Goal: Task Accomplishment & Management: Manage account settings

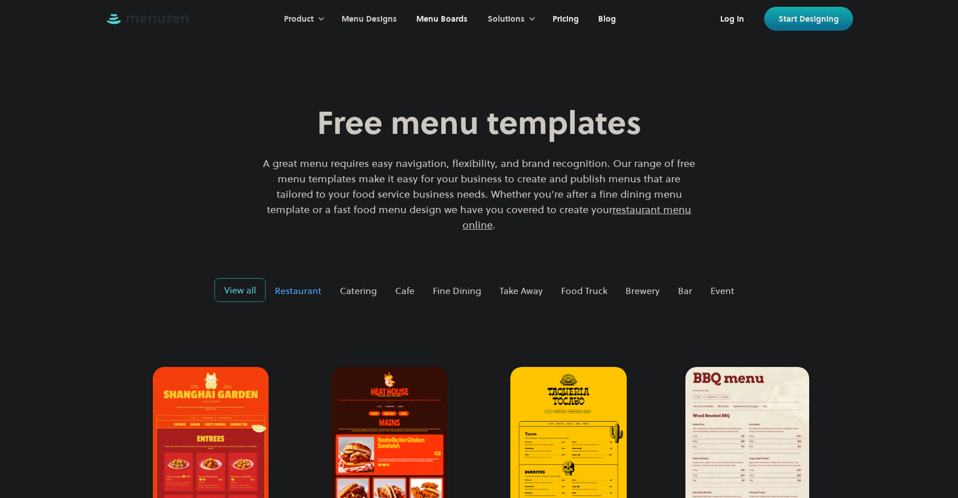
click at [308, 284] on div "Restaurant" at bounding box center [298, 291] width 47 height 14
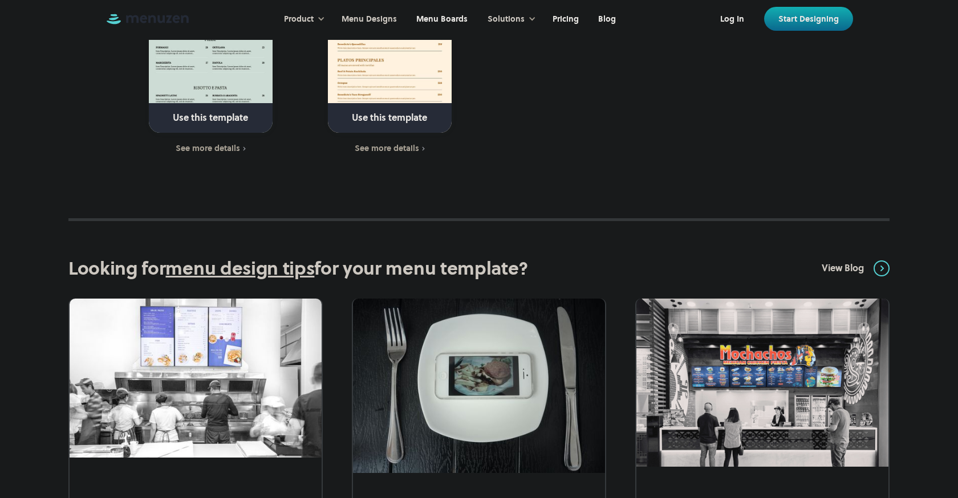
scroll to position [3305, 0]
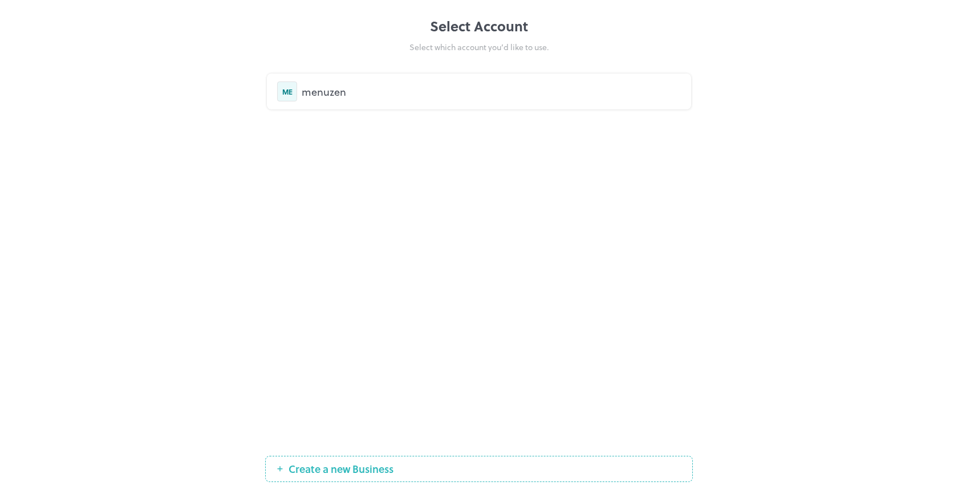
click at [335, 92] on div "menuzen" at bounding box center [491, 91] width 379 height 15
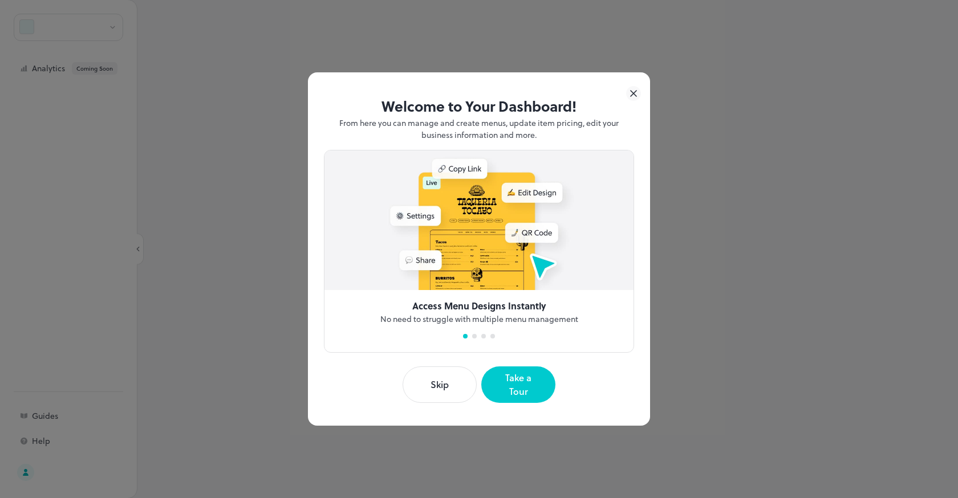
click at [639, 99] on icon at bounding box center [633, 93] width 15 height 15
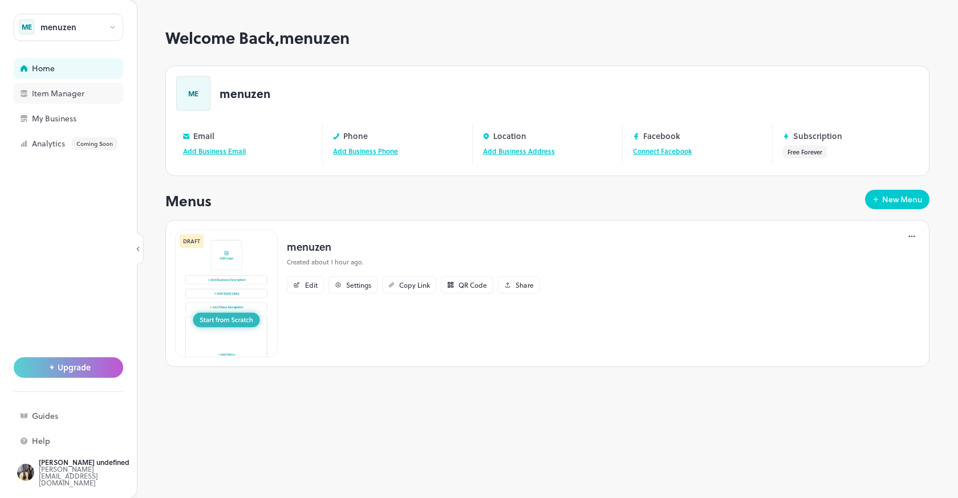
click at [90, 95] on div "Item Manager" at bounding box center [89, 94] width 114 height 8
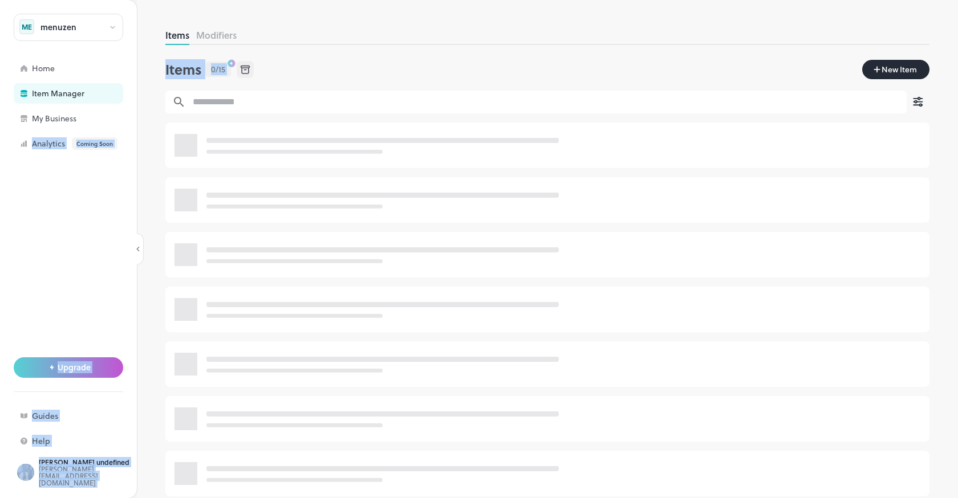
drag, startPoint x: 76, startPoint y: 117, endPoint x: 153, endPoint y: 96, distance: 79.1
click at [153, 96] on div "menuzen ME Home Item Manager My Business Analytics Coming Soon Upgrade Guides H…" at bounding box center [479, 249] width 958 height 498
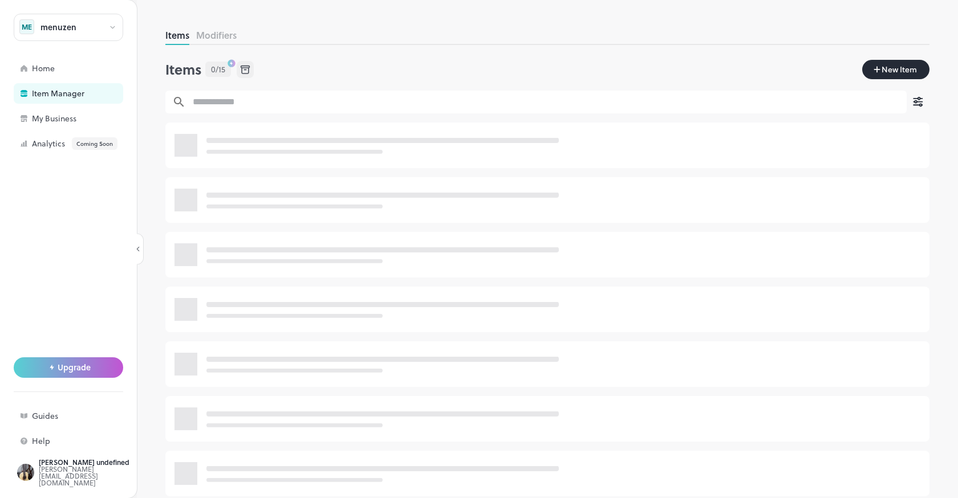
click at [136, 103] on div "menuzen ME Home Item Manager My Business Analytics Coming Soon Upgrade Guides H…" at bounding box center [68, 249] width 137 height 498
click at [101, 112] on div "My Business" at bounding box center [68, 118] width 109 height 21
